Goal: Contribute content: Contribute content

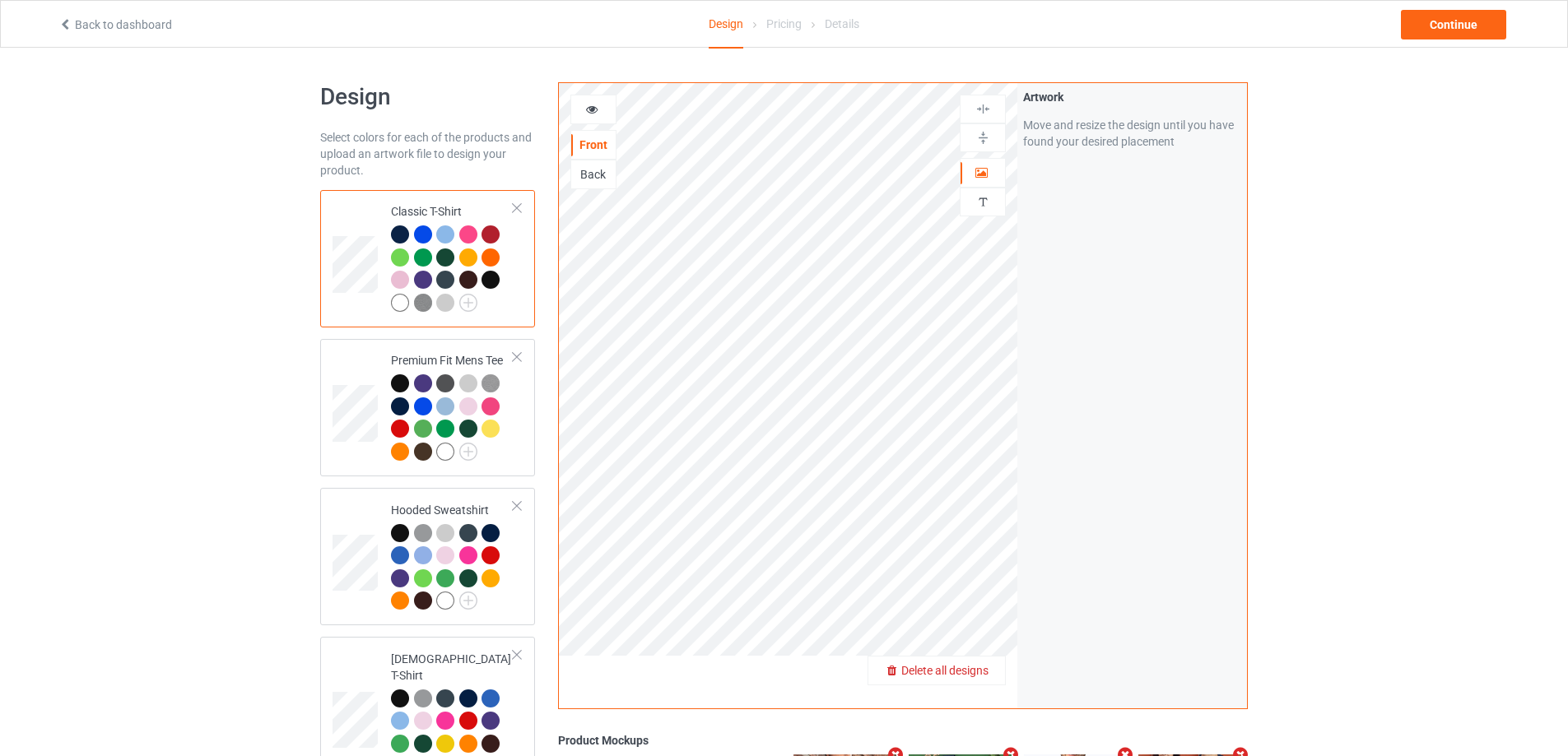
click at [988, 676] on span "Delete all designs" at bounding box center [945, 670] width 87 height 13
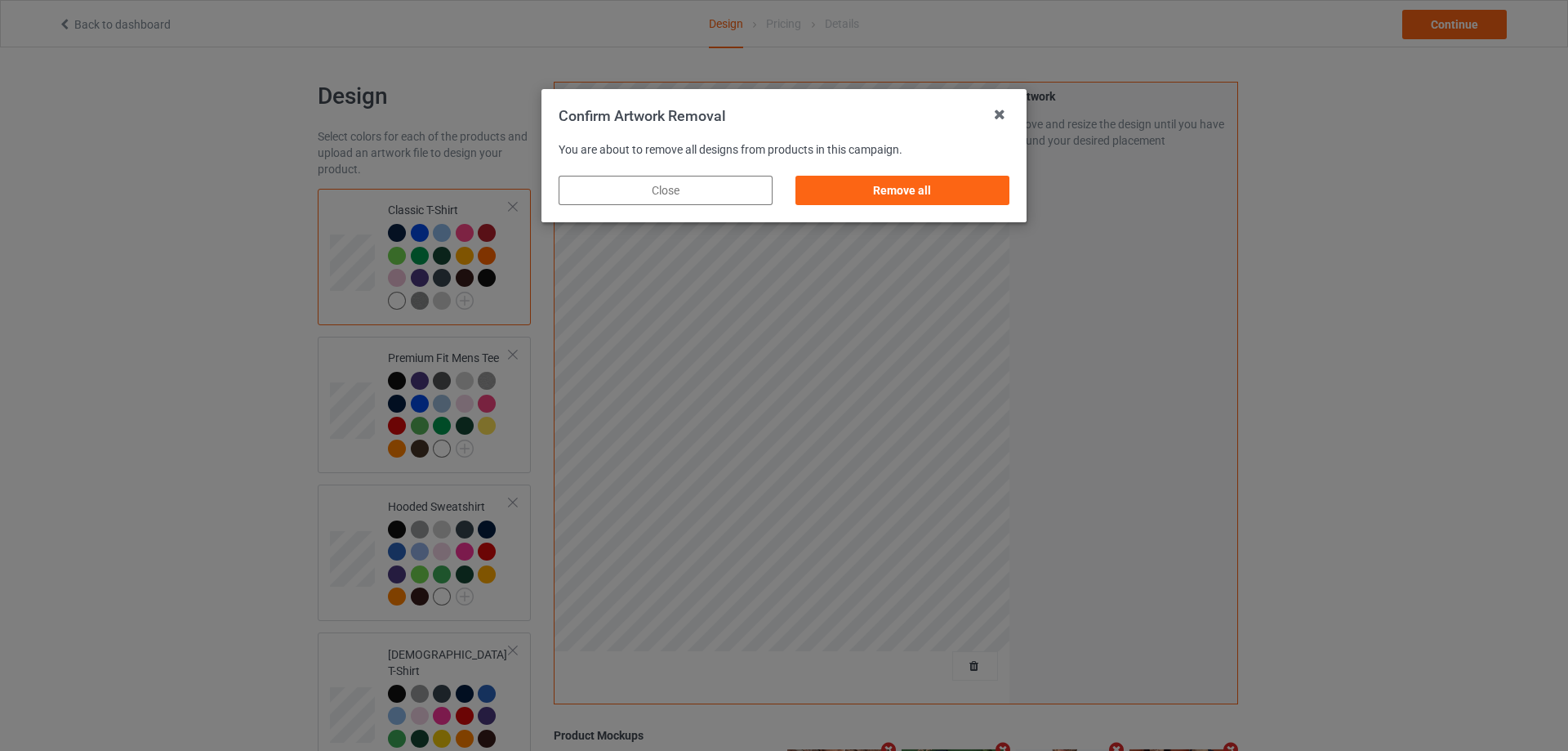
drag, startPoint x: 965, startPoint y: 187, endPoint x: 1014, endPoint y: 193, distance: 49.4
click at [965, 186] on div "Remove all" at bounding box center [902, 190] width 214 height 30
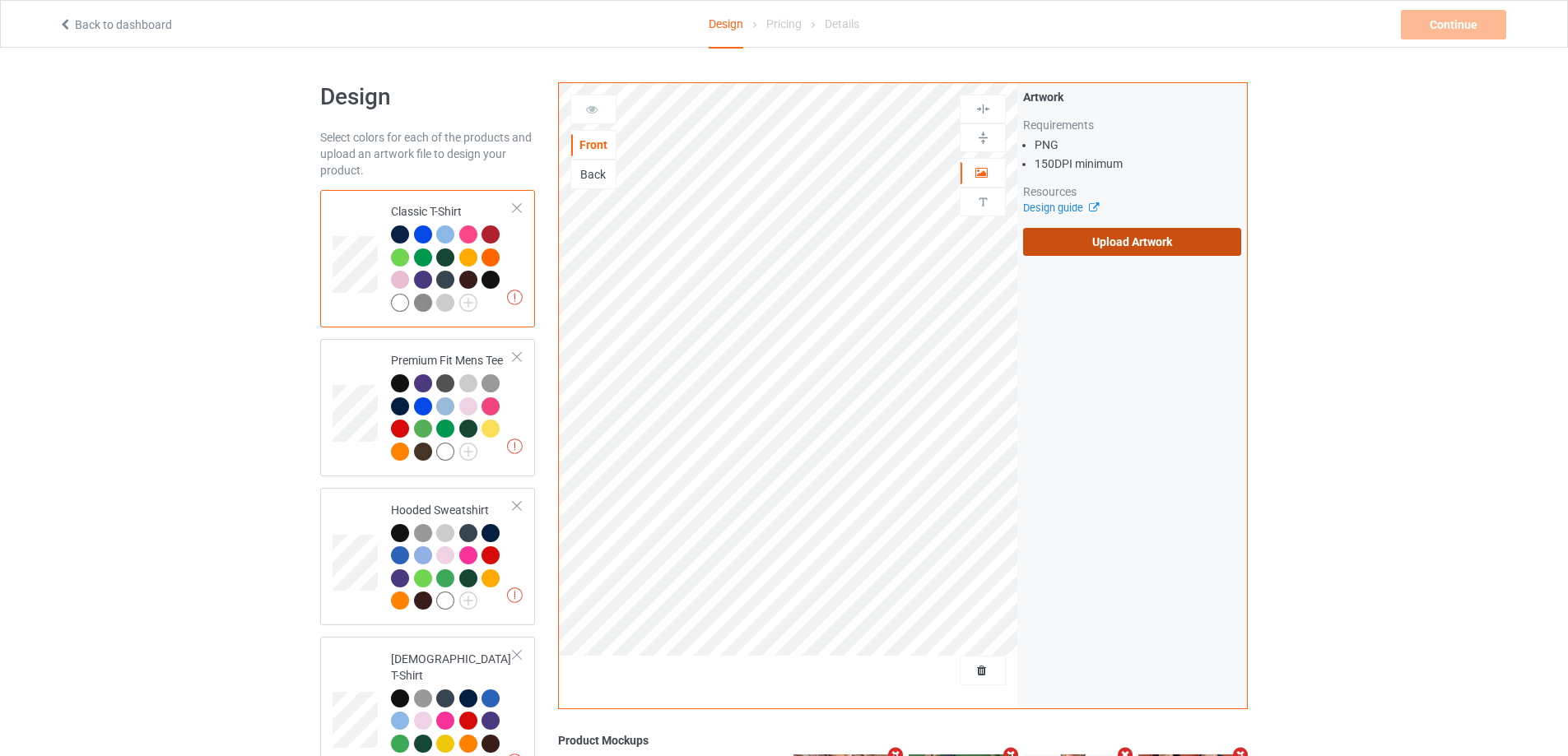
click at [1081, 235] on label "Upload Artwork" at bounding box center [1131, 241] width 218 height 28
click at [0, 0] on input "Upload Artwork" at bounding box center [0, 0] width 0 height 0
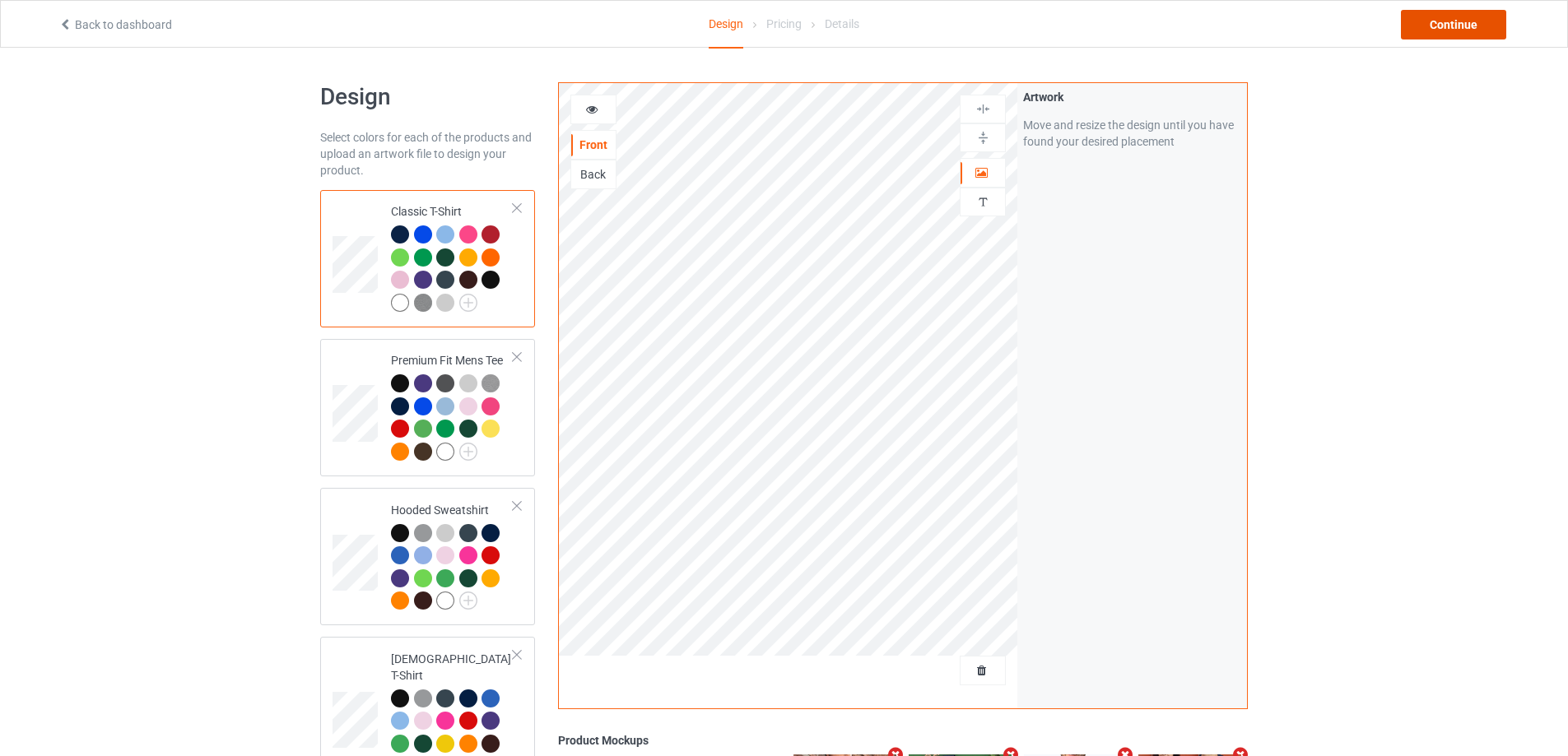
click at [1478, 29] on div "Continue" at bounding box center [1453, 25] width 105 height 30
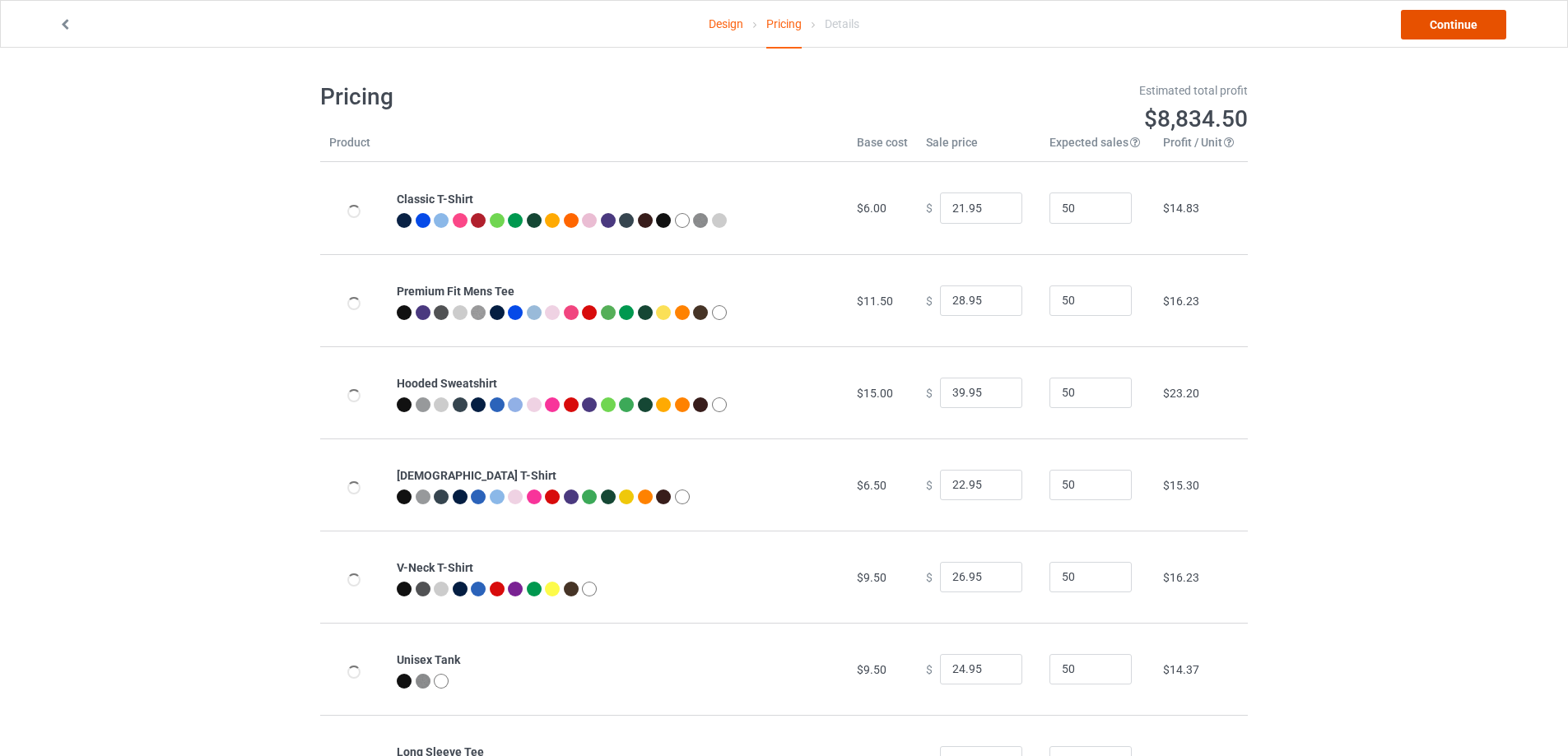
click at [1478, 29] on link "Continue" at bounding box center [1453, 25] width 105 height 30
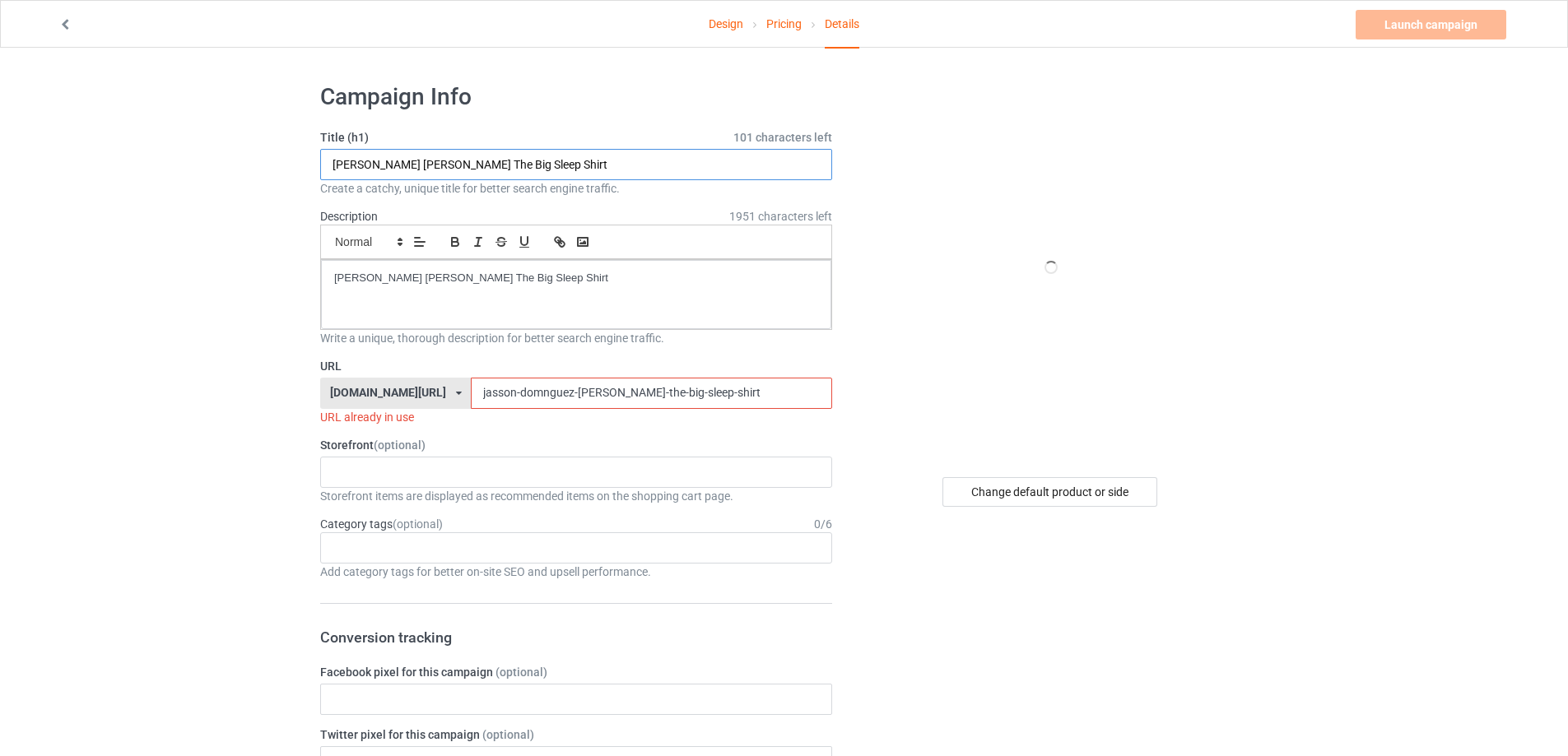
drag, startPoint x: 660, startPoint y: 168, endPoint x: 186, endPoint y: 160, distance: 474.1
paste input "it can only good happen s"
type input "it can only good happen shirt"
drag, startPoint x: 621, startPoint y: 290, endPoint x: 240, endPoint y: 253, distance: 382.8
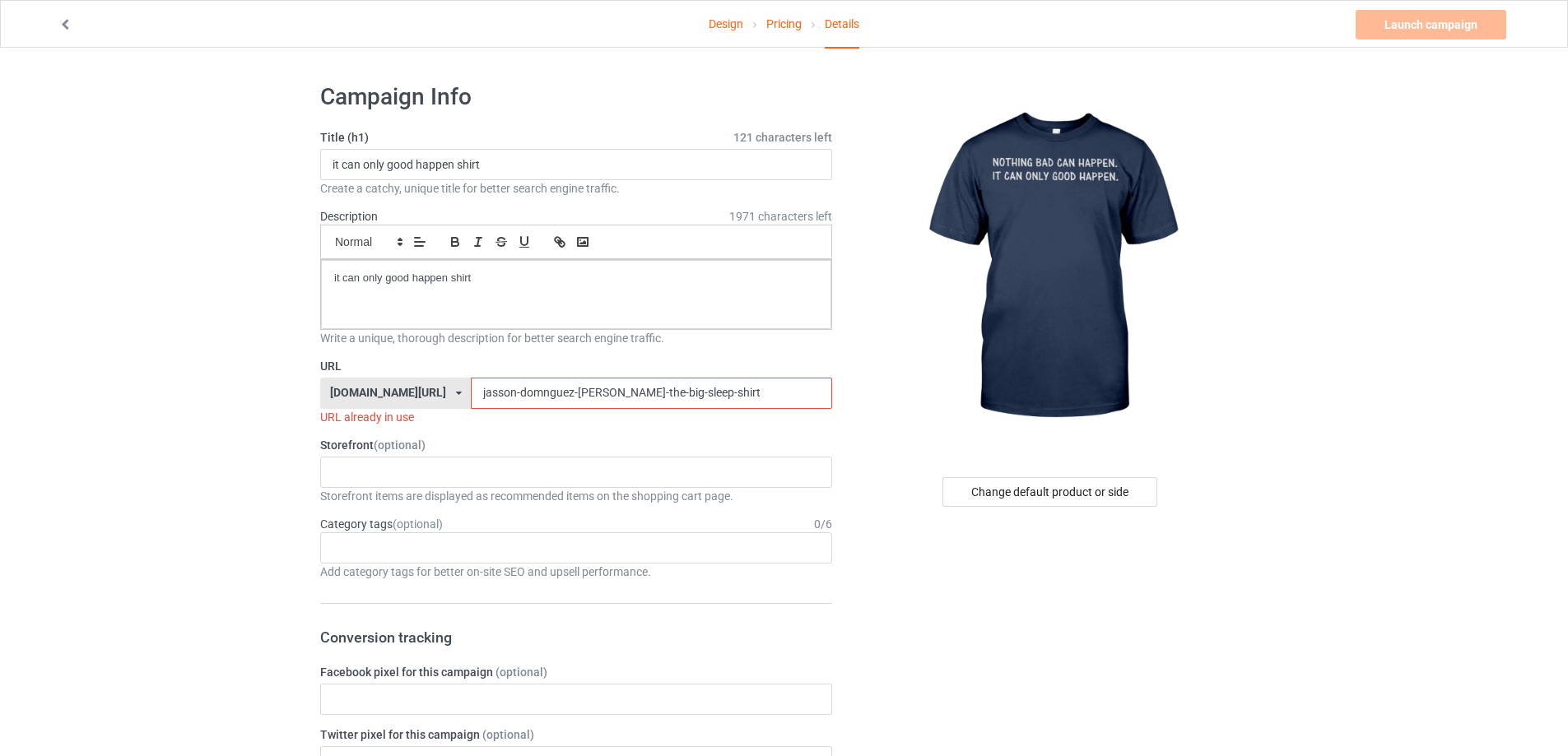
drag, startPoint x: 716, startPoint y: 398, endPoint x: 219, endPoint y: 395, distance: 497.0
paste input "it-can-only-good-happen"
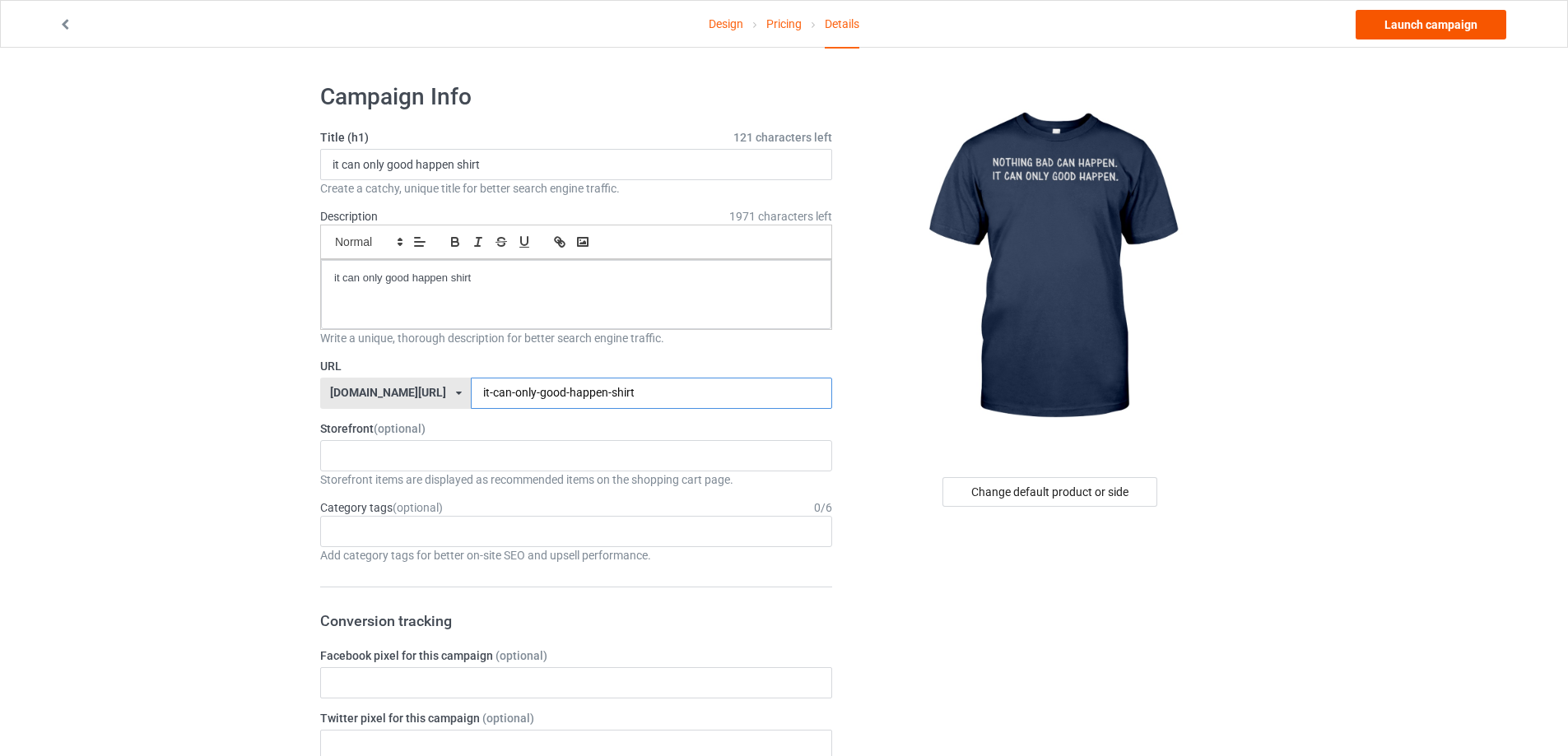
type input "it-can-only-good-happen-shirt"
click at [1458, 32] on link "Launch campaign" at bounding box center [1431, 25] width 150 height 30
